Goal: Task Accomplishment & Management: Complete application form

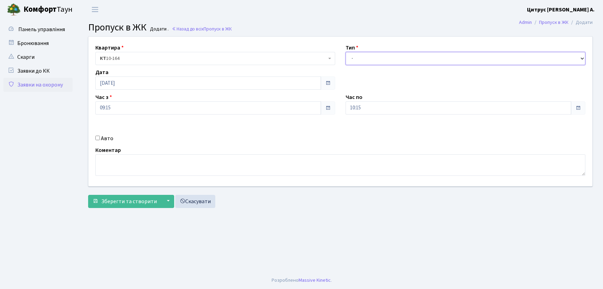
drag, startPoint x: 0, startPoint y: 0, endPoint x: 367, endPoint y: 82, distance: 375.9
click at [377, 55] on select "- Доставка Таксі Гості Сервіс" at bounding box center [466, 58] width 240 height 13
select select "1"
click at [346, 52] on select "- Доставка Таксі Гості Сервіс" at bounding box center [466, 58] width 240 height 13
drag, startPoint x: 372, startPoint y: 105, endPoint x: 311, endPoint y: 114, distance: 61.8
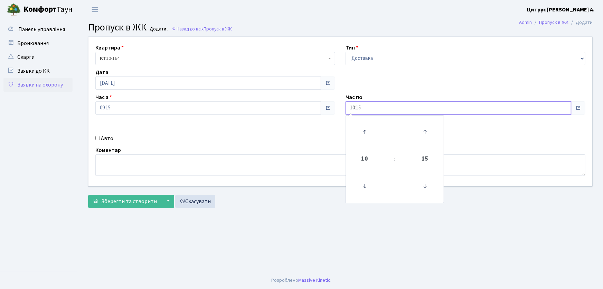
click at [323, 110] on div "Квартира <b>КТ</b>&nbsp;&nbsp;&nbsp;&nbsp;10-164 КТ 10-164 Тип - Доставка Таксі…" at bounding box center [340, 111] width 515 height 149
type input "22:00"
click at [98, 138] on input "Авто" at bounding box center [97, 138] width 4 height 4
checkbox input "true"
type input "са2464іс"
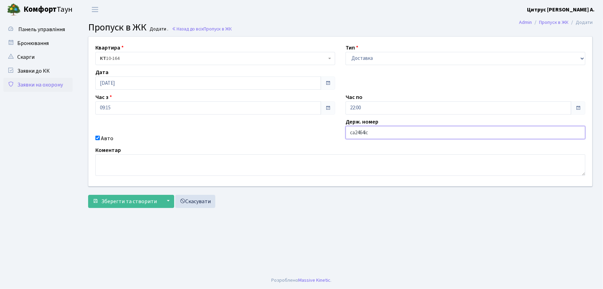
click at [88, 195] on button "Зберегти та створити" at bounding box center [124, 201] width 73 height 13
click at [360, 65] on div "Квартира <b>КТ</b>&nbsp;&nbsp;&nbsp;&nbsp;10-164 КТ 10-164 Тип - Доставка Таксі…" at bounding box center [340, 111] width 515 height 149
click at [362, 62] on select "- Доставка Таксі Гості Сервіс" at bounding box center [466, 58] width 240 height 13
select select "3"
click at [346, 52] on select "- Доставка Таксі Гості Сервіс" at bounding box center [466, 58] width 240 height 13
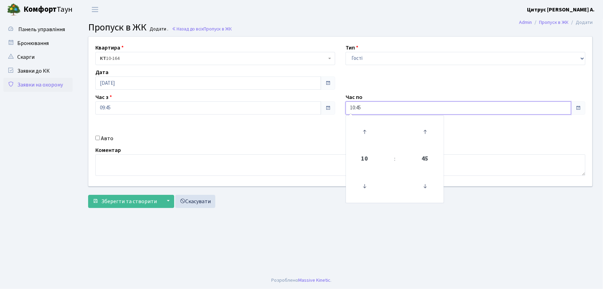
drag, startPoint x: 370, startPoint y: 108, endPoint x: 344, endPoint y: 109, distance: 25.9
click at [344, 109] on div "Час по 10:45 10 : 45 00 01 02 03 04 05 06 07 08 09 10 11 12 13 14 15 16 17 18 1…" at bounding box center [466, 103] width 250 height 21
type input "22:00"
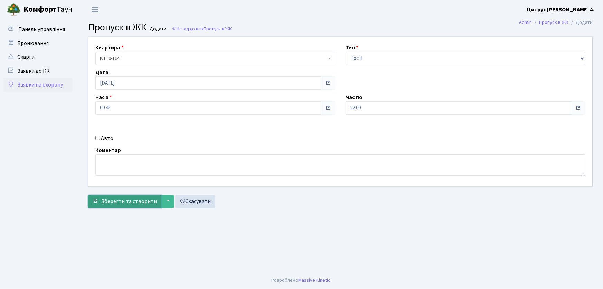
click at [125, 199] on span "Зберегти та створити" at bounding box center [129, 201] width 56 height 8
drag, startPoint x: 360, startPoint y: 61, endPoint x: 363, endPoint y: 64, distance: 4.2
click at [360, 61] on select "- Доставка Таксі Гості Сервіс" at bounding box center [466, 58] width 240 height 13
select select "1"
click at [346, 52] on select "- Доставка Таксі Гості Сервіс" at bounding box center [466, 58] width 240 height 13
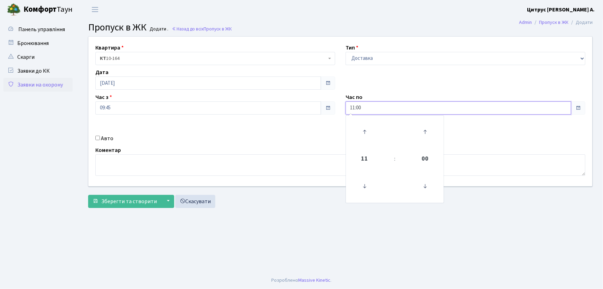
drag, startPoint x: 320, startPoint y: 108, endPoint x: 304, endPoint y: 110, distance: 15.3
click at [304, 110] on div "Квартира <b>КТ</b>&nbsp;&nbsp;&nbsp;&nbsp;10-164 КТ 10-164 Тип - Доставка Таксі…" at bounding box center [340, 111] width 515 height 149
type input "22:00"
click at [99, 139] on input "Авто" at bounding box center [97, 138] width 4 height 4
checkbox input "true"
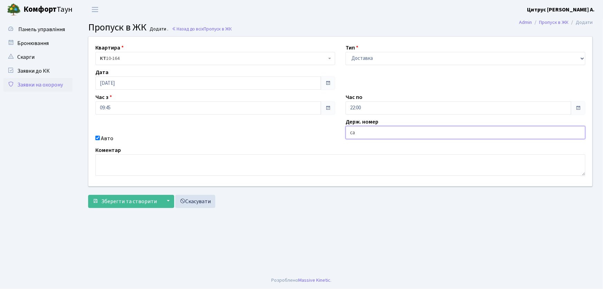
type input "са2464іс"
click at [88, 195] on button "Зберегти та створити" at bounding box center [124, 201] width 73 height 13
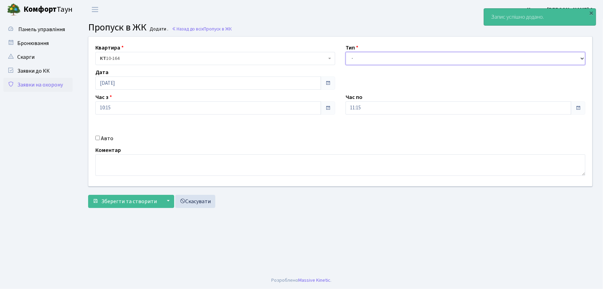
click at [373, 62] on select "- Доставка Таксі Гості Сервіс" at bounding box center [466, 58] width 240 height 13
select select "1"
click at [346, 52] on select "- Доставка Таксі Гості Сервіс" at bounding box center [466, 58] width 240 height 13
drag, startPoint x: 365, startPoint y: 106, endPoint x: 297, endPoint y: 108, distance: 68.2
click at [296, 109] on div "Квартира <b>КТ</b>&nbsp;&nbsp;&nbsp;&nbsp;10-164 КТ 10-164 Тип - Доставка Таксі…" at bounding box center [340, 111] width 515 height 149
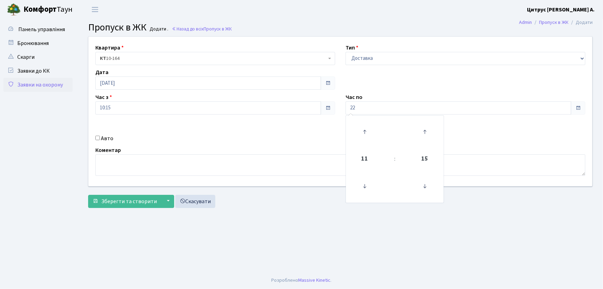
type input "22:00"
click at [98, 138] on input "Авто" at bounding box center [97, 138] width 4 height 4
checkbox input "true"
click at [375, 134] on input "ка" at bounding box center [466, 132] width 240 height 13
drag, startPoint x: 349, startPoint y: 132, endPoint x: 385, endPoint y: 140, distance: 37.2
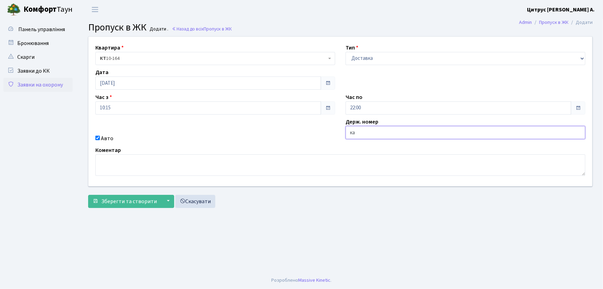
click at [385, 140] on div "Держ. номер ка" at bounding box center [466, 130] width 250 height 25
click at [363, 127] on input "ка" at bounding box center [466, 132] width 240 height 13
click at [361, 131] on input "ка" at bounding box center [466, 132] width 240 height 13
type input "ка7946кт"
click at [88, 195] on button "Зберегти та створити" at bounding box center [124, 201] width 73 height 13
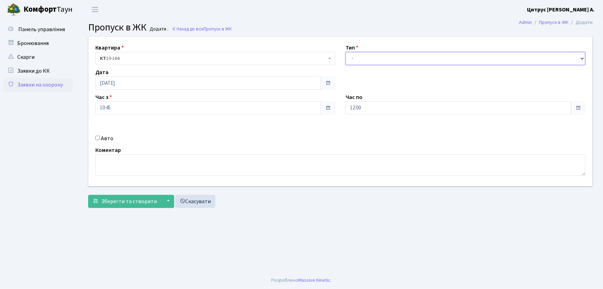
drag, startPoint x: 360, startPoint y: 57, endPoint x: 362, endPoint y: 63, distance: 6.2
click at [361, 60] on select "- Доставка Таксі Гості Сервіс" at bounding box center [466, 58] width 240 height 13
select select "1"
click at [346, 52] on select "- Доставка Таксі Гості Сервіс" at bounding box center [466, 58] width 240 height 13
drag, startPoint x: 335, startPoint y: 113, endPoint x: 330, endPoint y: 108, distance: 6.6
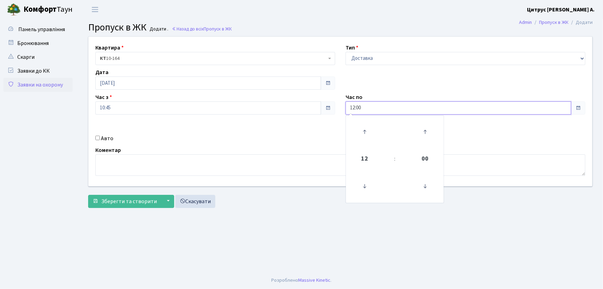
click at [332, 111] on div "Квартира <b>КТ</b>&nbsp;&nbsp;&nbsp;&nbsp;10-164 КТ 10-164 Тип - Доставка Таксі…" at bounding box center [340, 111] width 515 height 149
type input "22:00"
click at [98, 138] on input "Авто" at bounding box center [97, 138] width 4 height 4
checkbox input "true"
type input "КА1053НМ"
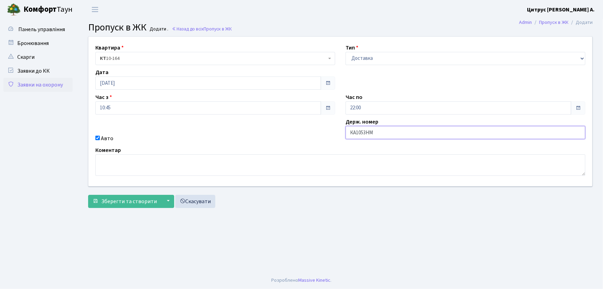
click at [88, 195] on button "Зберегти та створити" at bounding box center [124, 201] width 73 height 13
